Goal: Information Seeking & Learning: Learn about a topic

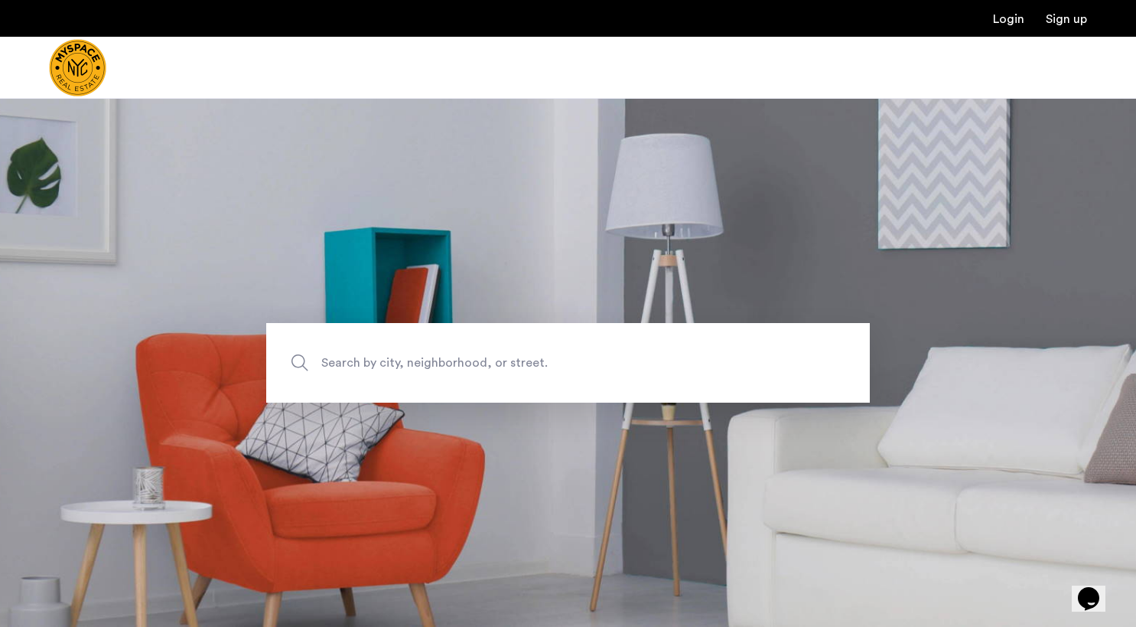
click at [90, 70] on img "Cazamio Logo" at bounding box center [77, 67] width 57 height 57
click at [80, 65] on img "Cazamio Logo" at bounding box center [77, 67] width 57 height 57
click at [80, 57] on img "Cazamio Logo" at bounding box center [77, 67] width 57 height 57
click at [481, 360] on span "Search by city, neighborhood, or street." at bounding box center [532, 362] width 422 height 21
click at [481, 360] on input "Search by city, neighborhood, or street." at bounding box center [568, 363] width 604 height 80
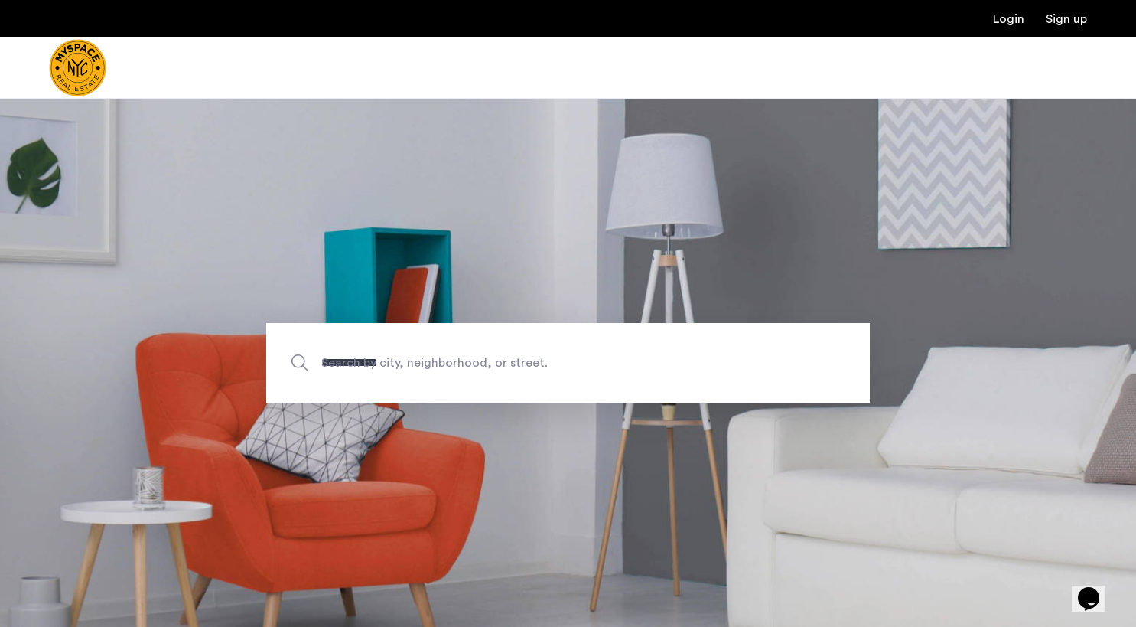
type input "**********"
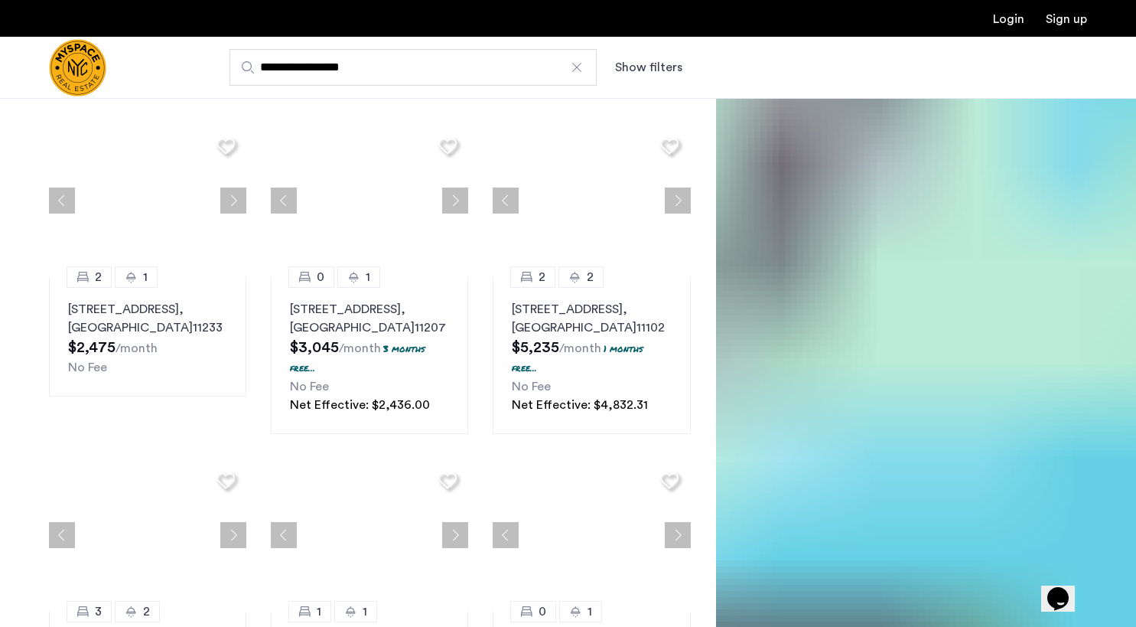
scroll to position [86, 0]
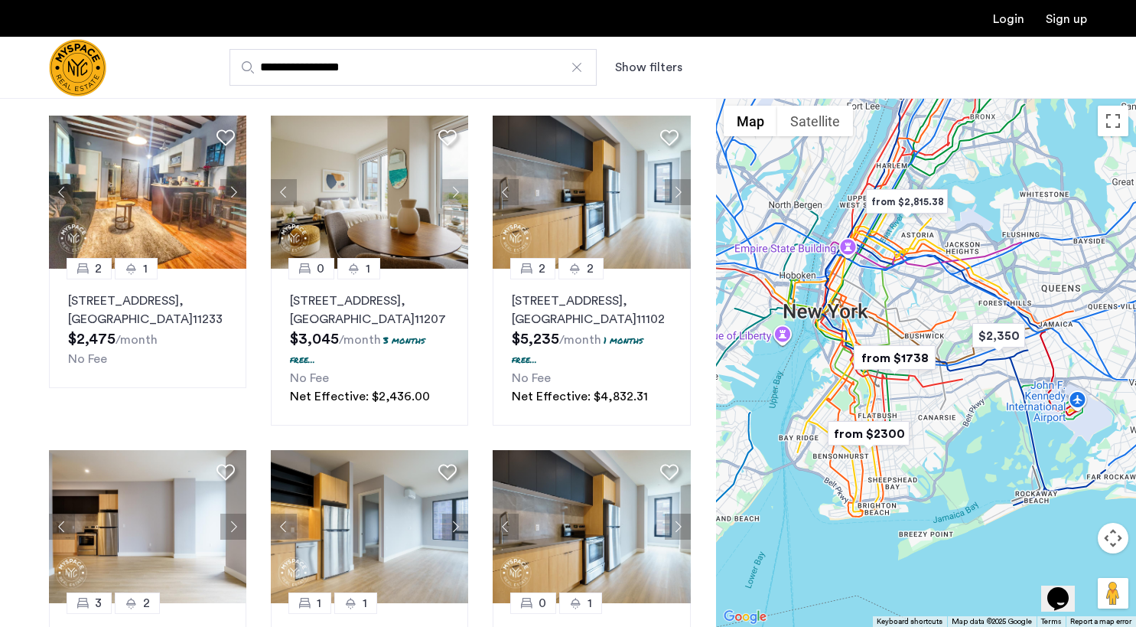
click at [895, 357] on img "from $1738" at bounding box center [895, 358] width 94 height 34
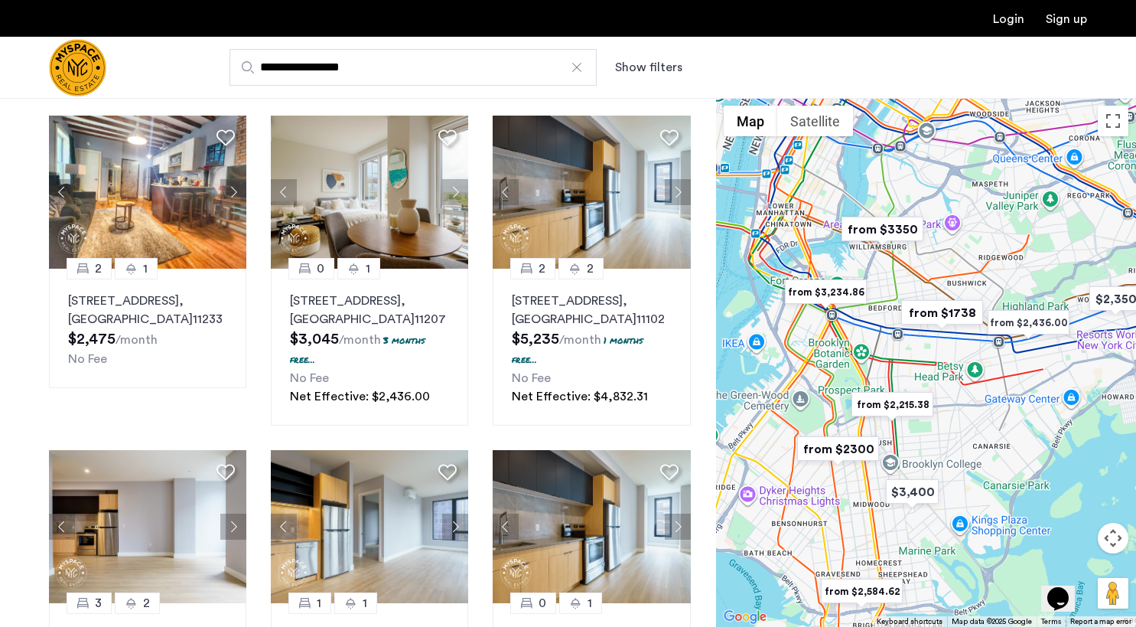
click at [960, 312] on img "from $1738" at bounding box center [942, 312] width 94 height 34
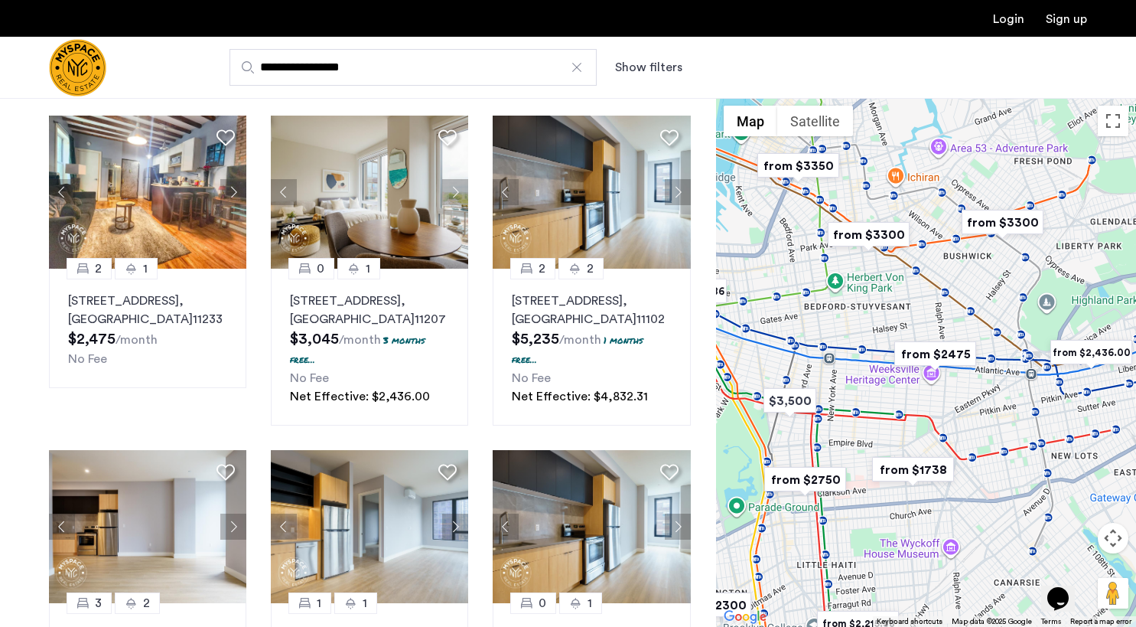
click at [922, 471] on img "from $1738" at bounding box center [913, 469] width 94 height 34
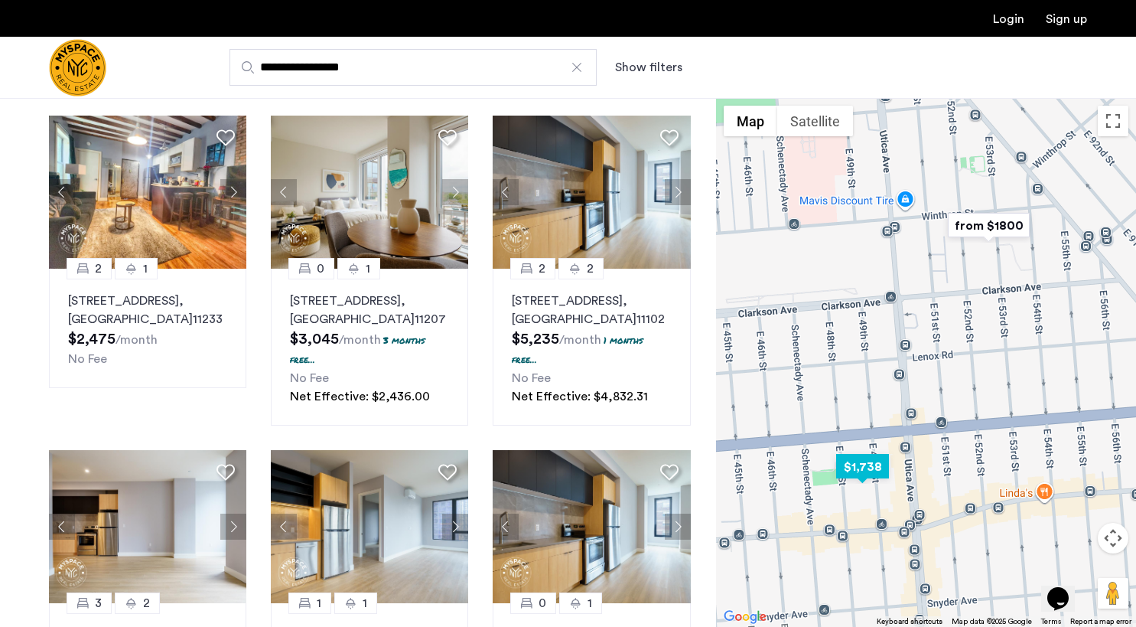
click at [855, 474] on img "$1,738" at bounding box center [862, 466] width 65 height 34
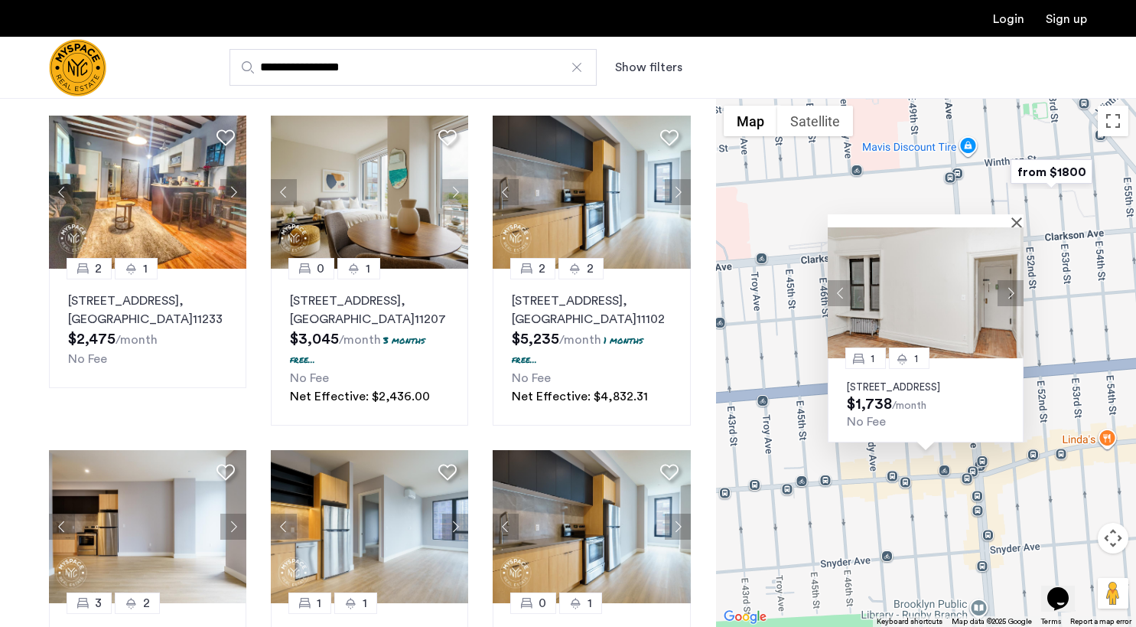
click at [886, 381] on p "[STREET_ADDRESS]" at bounding box center [926, 387] width 158 height 12
click at [78, 44] on img "Cazamio Logo" at bounding box center [77, 67] width 57 height 57
